Goal: Find specific page/section: Find specific page/section

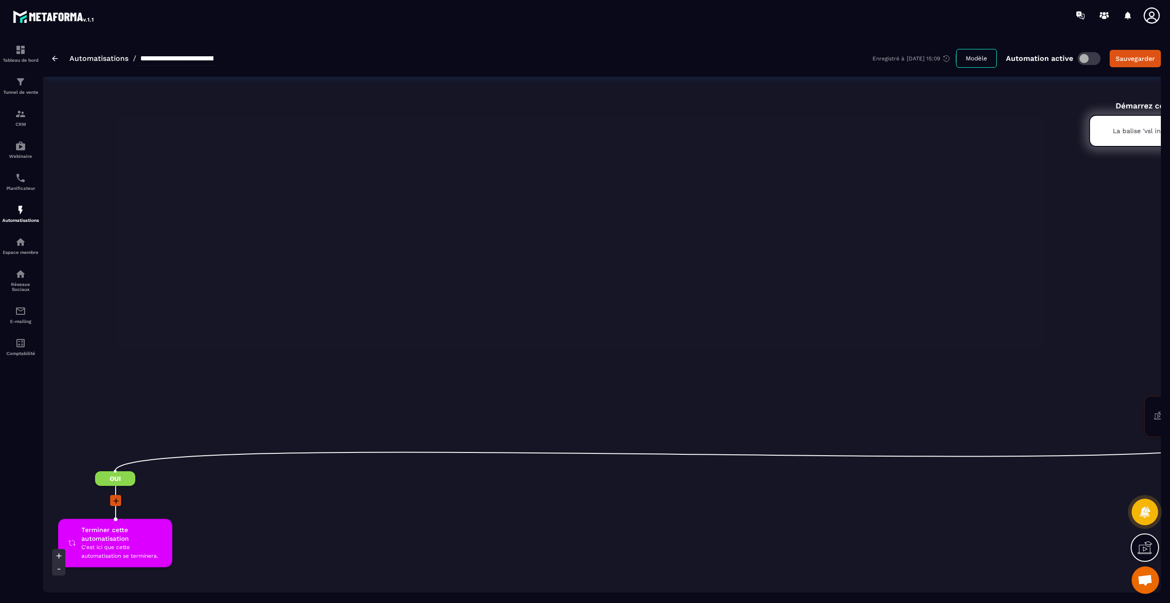
scroll to position [0, 982]
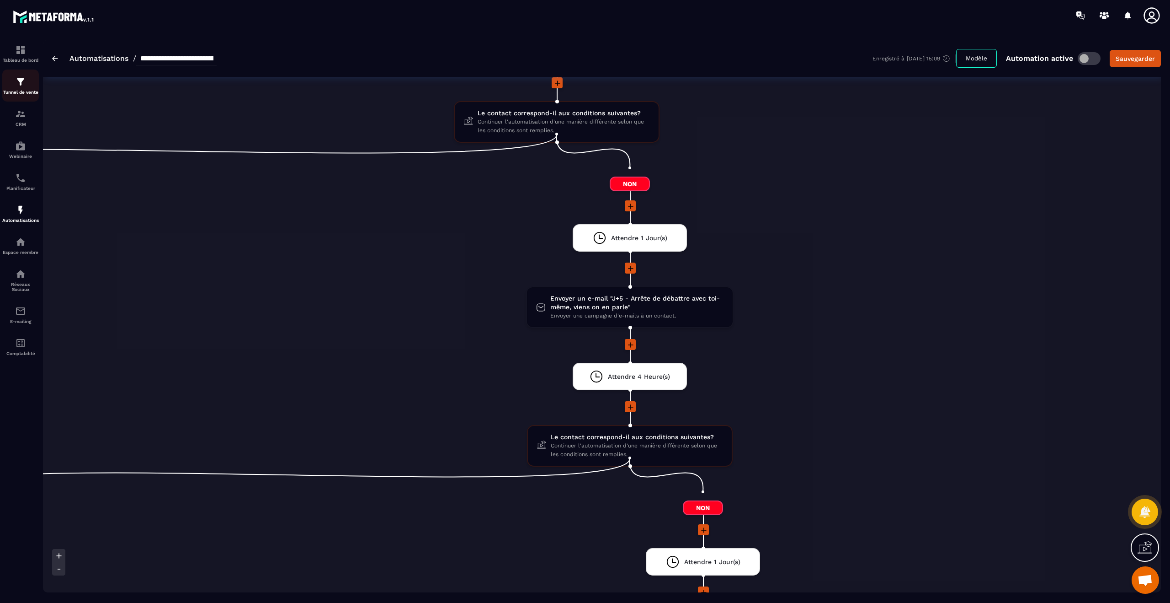
click at [17, 83] on img at bounding box center [20, 81] width 11 height 11
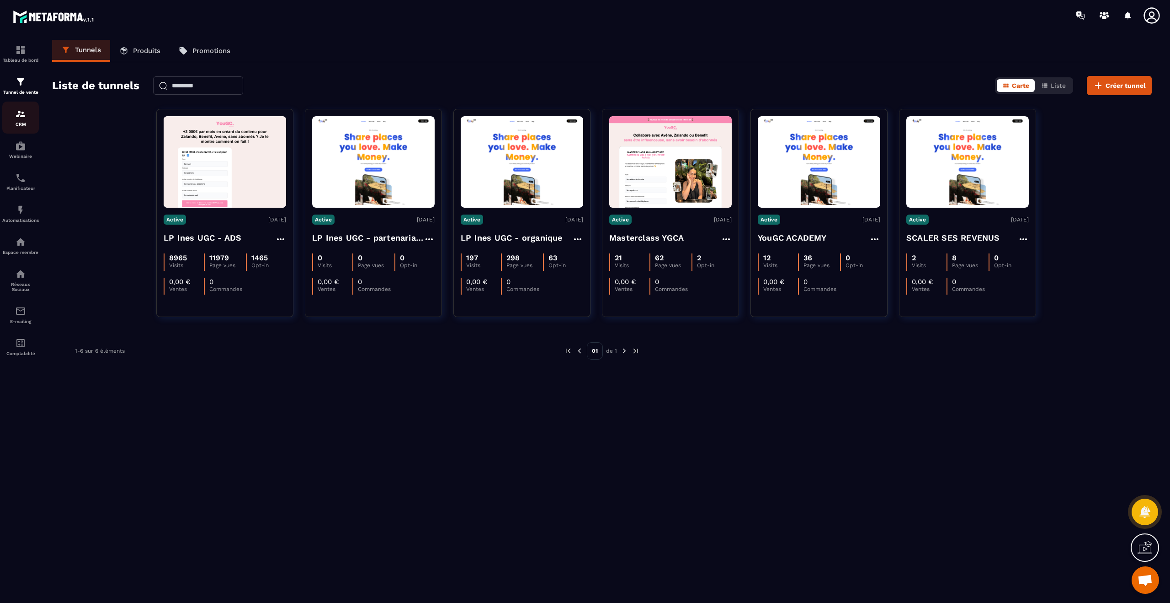
click at [18, 115] on img at bounding box center [20, 113] width 11 height 11
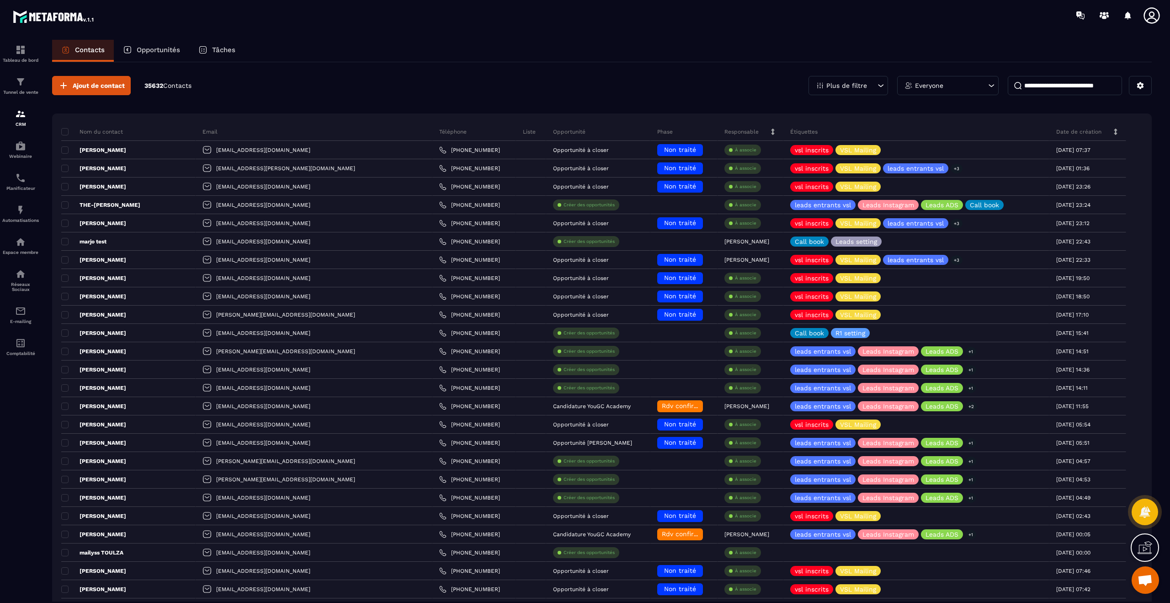
click at [167, 47] on p "Opportunités" at bounding box center [158, 50] width 43 height 8
click at [152, 56] on div "Opportunités" at bounding box center [151, 51] width 75 height 22
click at [166, 53] on p "Opportunités" at bounding box center [158, 50] width 43 height 8
